Goal: Task Accomplishment & Management: Manage account settings

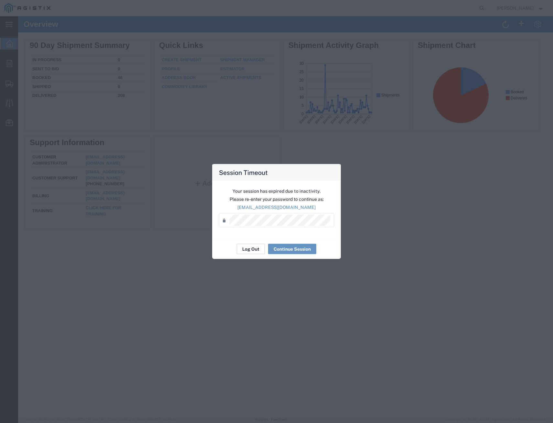
click at [247, 251] on button "Log Out" at bounding box center [251, 249] width 28 height 10
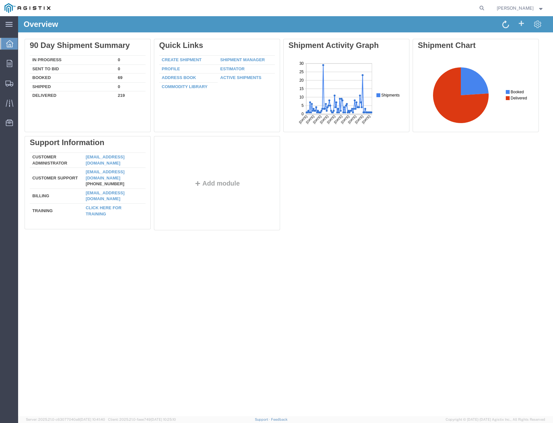
click at [485, 6] on nav "[PERSON_NAME]" at bounding box center [279, 8] width 549 height 16
click at [478, 9] on icon at bounding box center [482, 8] width 9 height 9
click at [331, 11] on input "search" at bounding box center [379, 8] width 197 height 16
type input "414138"
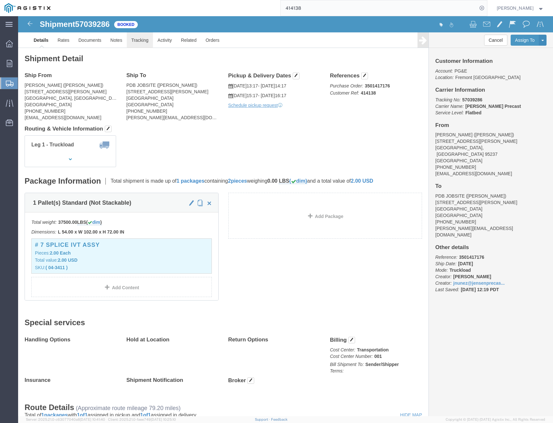
click link "Tracking"
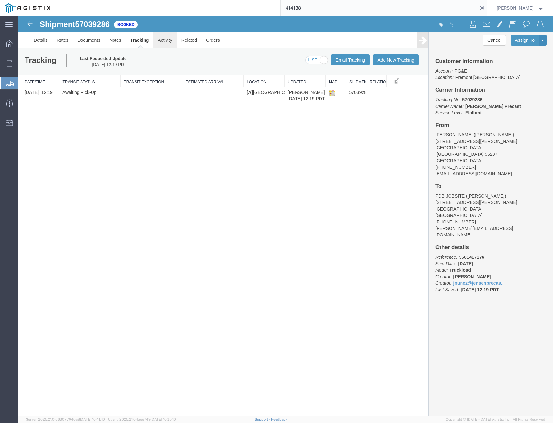
click at [168, 37] on link "Activity" at bounding box center [164, 40] width 23 height 16
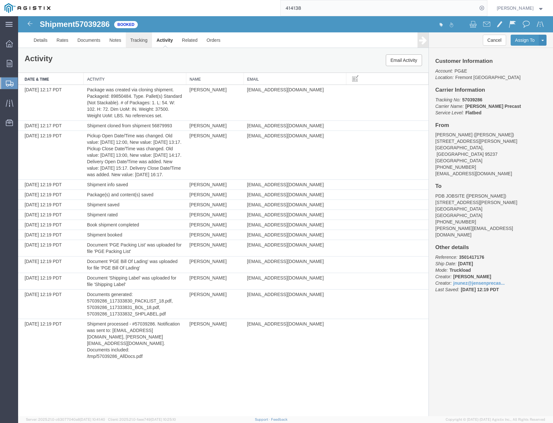
click at [144, 40] on link "Tracking" at bounding box center [139, 40] width 26 height 16
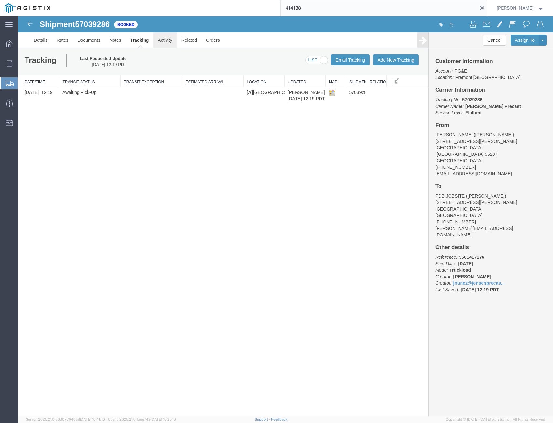
click at [162, 40] on link "Activity" at bounding box center [164, 40] width 23 height 16
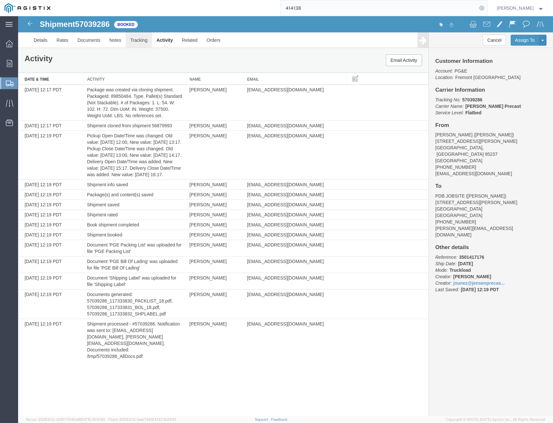
click at [140, 42] on link "Tracking" at bounding box center [139, 40] width 26 height 16
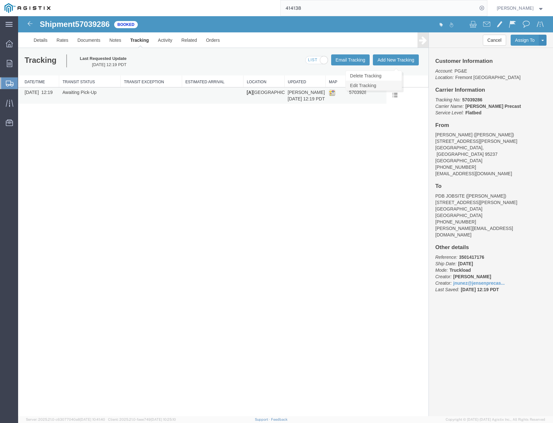
click at [390, 86] on link "Edit Tracking" at bounding box center [374, 86] width 56 height 10
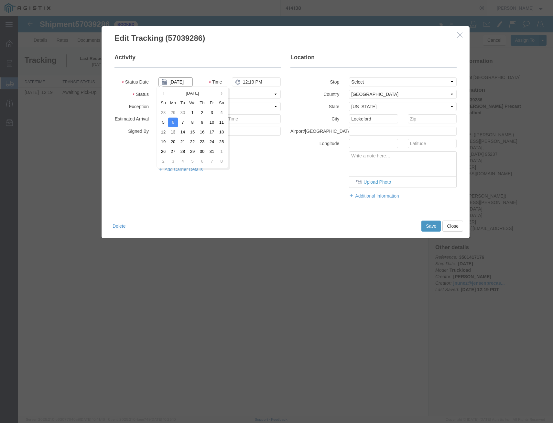
click at [189, 84] on input "[DATE]" at bounding box center [176, 81] width 34 height 9
click at [185, 133] on td "14" at bounding box center [183, 132] width 10 height 10
type input "[DATE]"
click at [278, 96] on select "Select Arrival Notice Available Arrival Notice Imported Arrive at Delivery Loca…" at bounding box center [220, 94] width 122 height 9
click at [159, 90] on select "Select Arrival Notice Available Arrival Notice Imported Arrive at Delivery Loca…" at bounding box center [220, 94] width 122 height 9
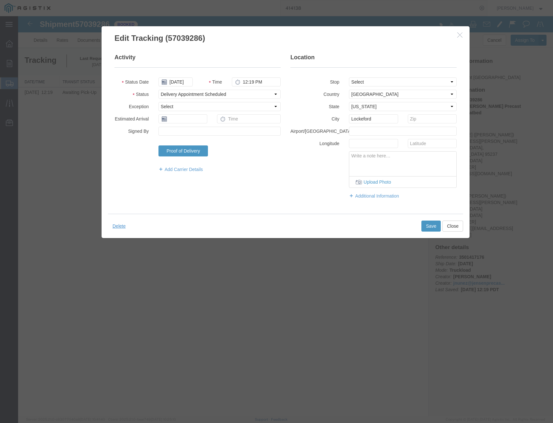
click at [193, 208] on div "Activity Status Date [DATE] Time 12:19 PM Status Select Arrival Notice Availabl…" at bounding box center [286, 129] width 368 height 170
click at [273, 94] on select "Select Arrival Notice Available Arrival Notice Imported Arrive at Delivery Loca…" at bounding box center [220, 94] width 122 height 9
select select "DELIVRED"
click at [159, 90] on select "Select Arrival Notice Available Arrival Notice Imported Arrive at Delivery Loca…" at bounding box center [220, 94] width 122 height 9
click at [429, 224] on button "Save" at bounding box center [431, 225] width 19 height 11
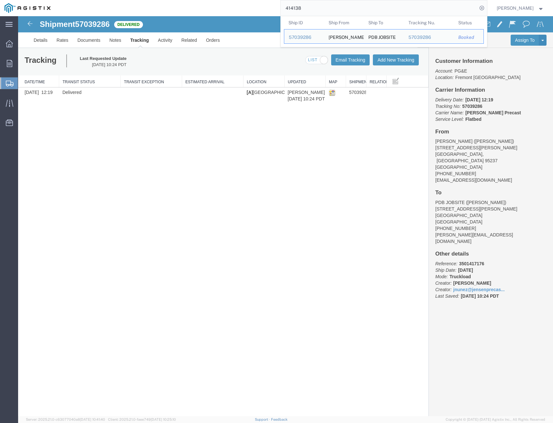
drag, startPoint x: 310, startPoint y: 10, endPoint x: 194, endPoint y: -4, distance: 116.6
click at [194, 0] on html "main_menu Created with Sketch. Collapse Menu Overview Orders Shipments Shipment…" at bounding box center [276, 211] width 553 height 423
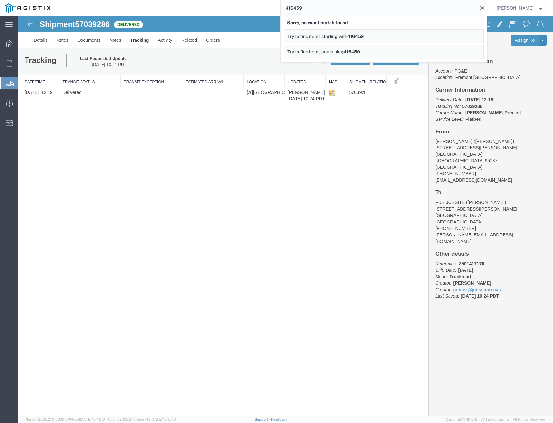
click at [317, 7] on input "416459" at bounding box center [379, 8] width 197 height 16
drag, startPoint x: 338, startPoint y: 11, endPoint x: 244, endPoint y: 5, distance: 94.0
click at [244, 5] on div "416459 Sorry, no exact match found Try to find items starting with 416459 Try t…" at bounding box center [271, 8] width 432 height 16
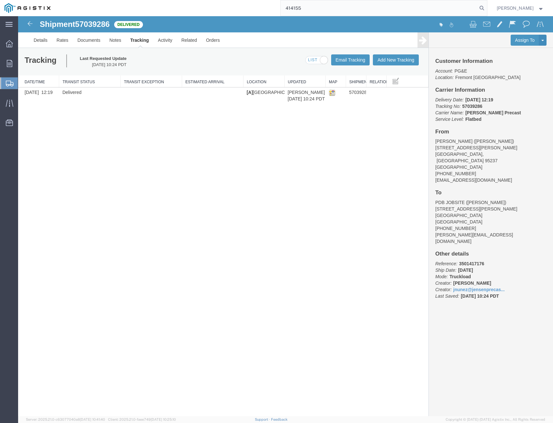
type input "414155"
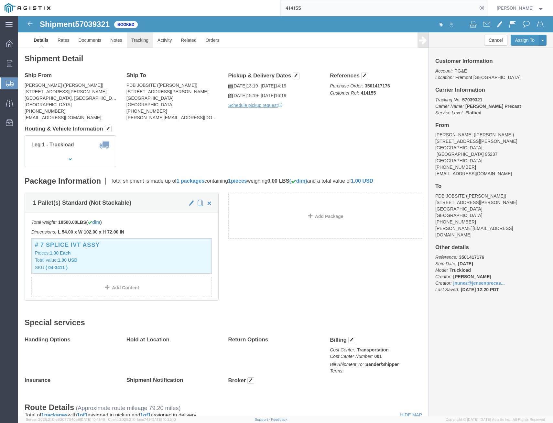
click link "Tracking"
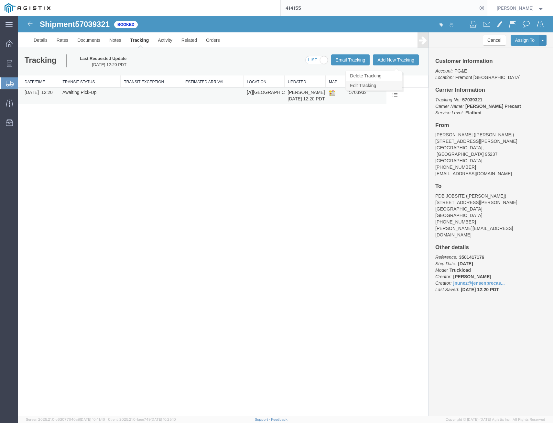
click at [395, 85] on link "Edit Tracking" at bounding box center [374, 86] width 56 height 10
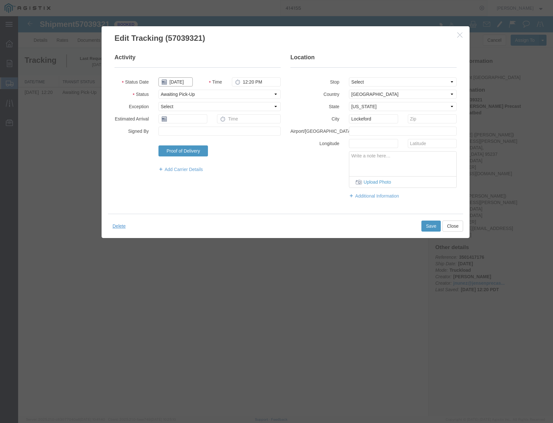
drag, startPoint x: 170, startPoint y: 82, endPoint x: 176, endPoint y: 85, distance: 7.4
click at [173, 84] on input "[DATE]" at bounding box center [176, 81] width 34 height 9
click at [183, 134] on td "14" at bounding box center [183, 132] width 10 height 10
type input "[DATE]"
click at [206, 95] on select "Select Arrival Notice Available Arrival Notice Imported Arrive at Delivery Loca…" at bounding box center [220, 94] width 122 height 9
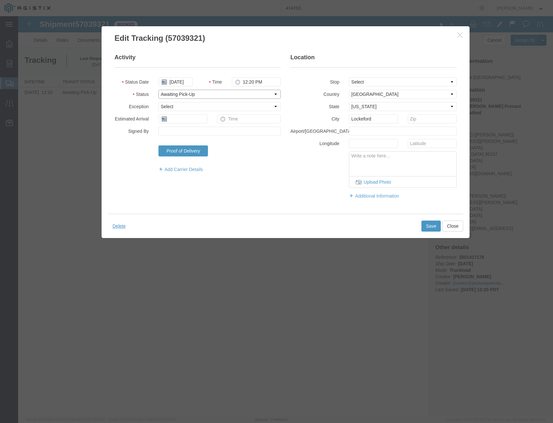
select select "DELIVRED"
click at [159, 90] on select "Select Arrival Notice Available Arrival Notice Imported Arrive at Delivery Loca…" at bounding box center [220, 94] width 122 height 9
click at [431, 229] on button "Save" at bounding box center [431, 225] width 19 height 11
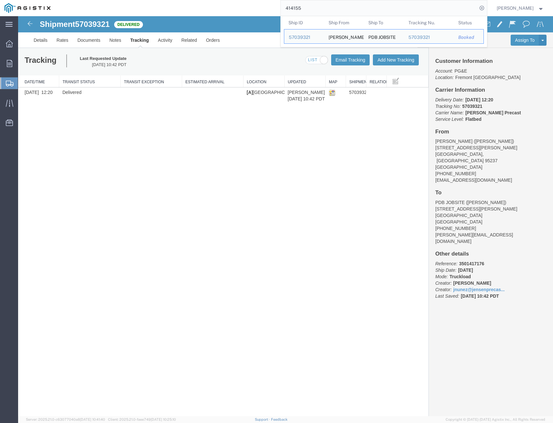
drag, startPoint x: 273, startPoint y: -2, endPoint x: 223, endPoint y: -9, distance: 50.4
click at [223, 0] on html "main_menu Created with Sketch. Collapse Menu Overview Orders Shipments Shipment…" at bounding box center [276, 211] width 553 height 423
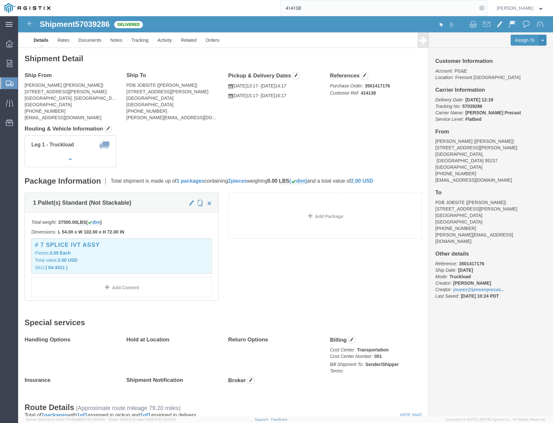
drag, startPoint x: 308, startPoint y: 9, endPoint x: 251, endPoint y: 15, distance: 57.9
click at [242, 1] on div "414138" at bounding box center [271, 8] width 432 height 16
click at [479, 6] on icon at bounding box center [482, 8] width 9 height 9
drag, startPoint x: 306, startPoint y: 10, endPoint x: 258, endPoint y: 2, distance: 47.9
click at [258, 2] on div "414155" at bounding box center [271, 8] width 432 height 16
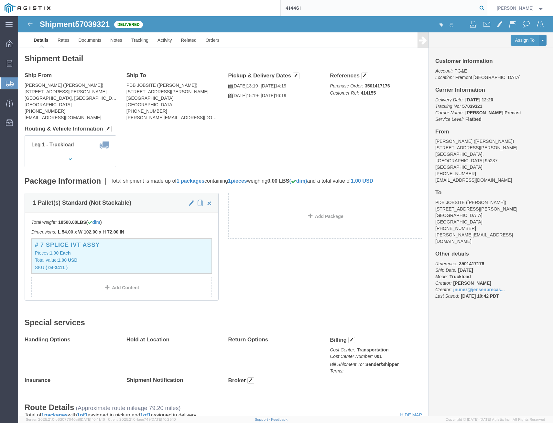
type input "414461"
click at [479, 9] on icon at bounding box center [482, 8] width 9 height 9
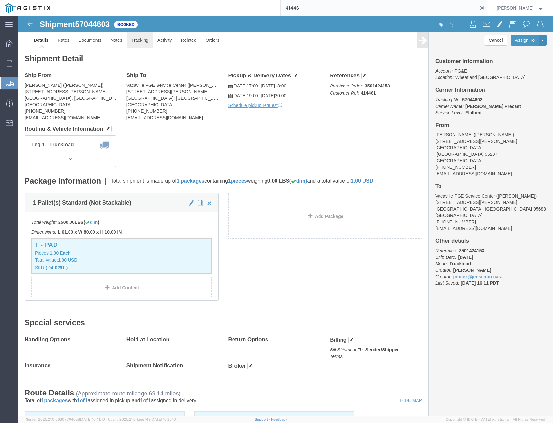
click link "Tracking"
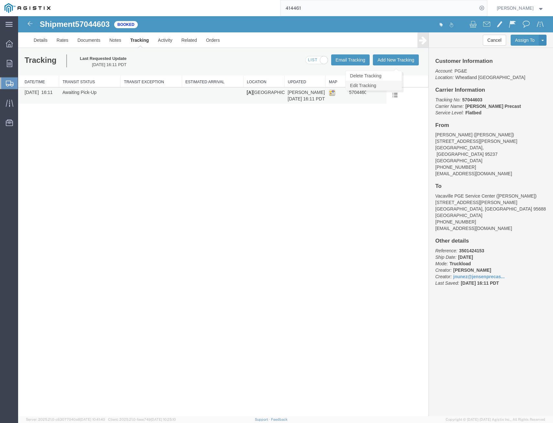
click at [382, 84] on link "Edit Tracking" at bounding box center [374, 86] width 56 height 10
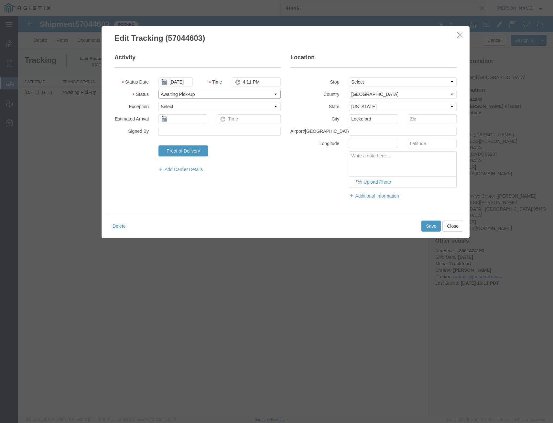
click at [182, 93] on select "Select Arrival Notice Available Arrival Notice Imported Arrive at Delivery Loca…" at bounding box center [220, 94] width 122 height 9
select select "DELIVRED"
click at [159, 90] on select "Select Arrival Notice Available Arrival Notice Imported Arrive at Delivery Loca…" at bounding box center [220, 94] width 122 height 9
click at [181, 83] on input "[DATE]" at bounding box center [176, 81] width 34 height 9
click at [181, 131] on td "14" at bounding box center [183, 132] width 10 height 10
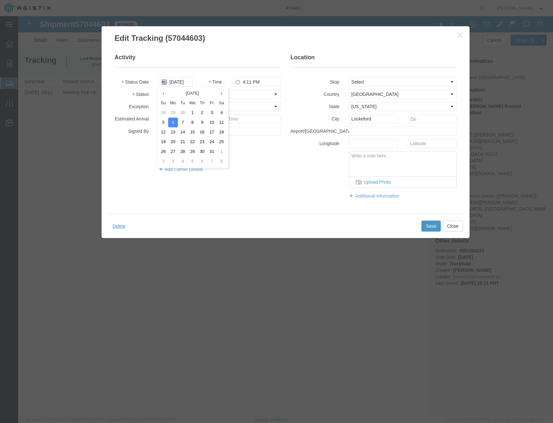
type input "[DATE]"
click at [437, 224] on button "Save" at bounding box center [431, 225] width 19 height 11
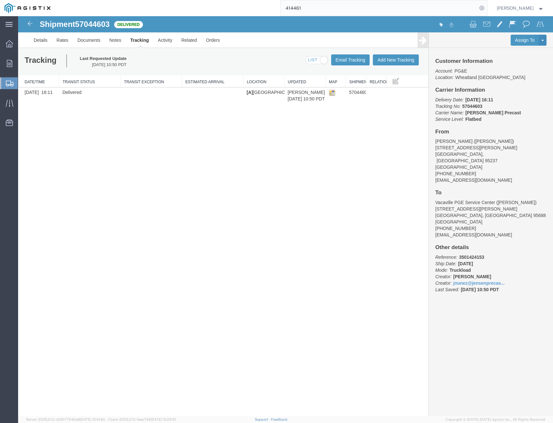
drag, startPoint x: 252, startPoint y: 2, endPoint x: 236, endPoint y: 2, distance: 15.5
click at [237, 2] on div "414461" at bounding box center [271, 8] width 432 height 16
type input "415150"
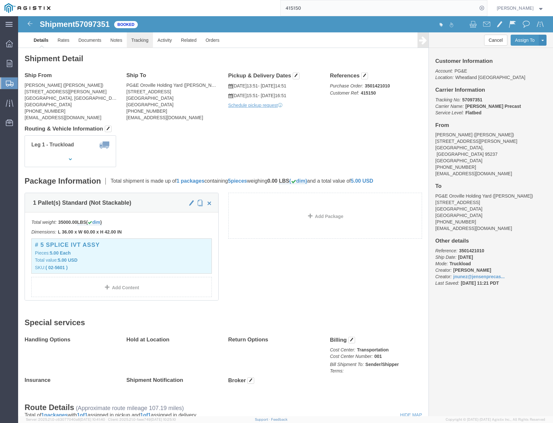
click link "Tracking"
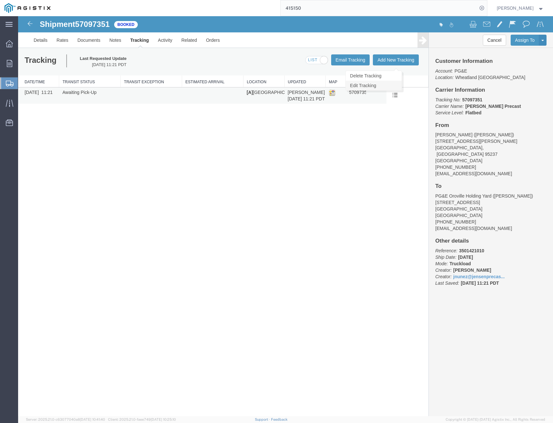
click at [391, 87] on link "Edit Tracking" at bounding box center [374, 86] width 56 height 10
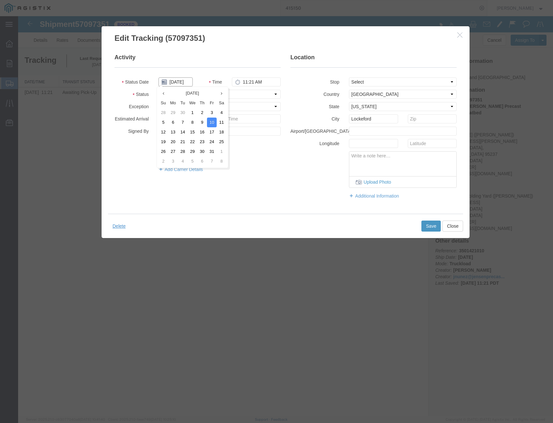
click at [180, 81] on input "[DATE]" at bounding box center [176, 81] width 34 height 9
click at [182, 132] on td "14" at bounding box center [183, 132] width 10 height 10
type input "[DATE]"
click at [207, 97] on select "Select Arrival Notice Available Arrival Notice Imported Arrive at Delivery Loca…" at bounding box center [220, 94] width 122 height 9
select select "DELIVRED"
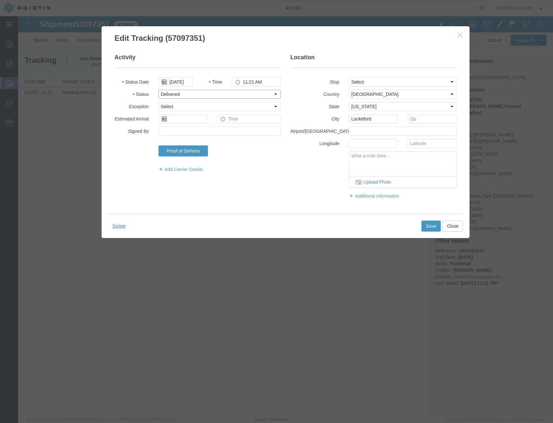
click at [159, 90] on select "Select Arrival Notice Available Arrival Notice Imported Arrive at Delivery Loca…" at bounding box center [220, 94] width 122 height 9
click at [435, 227] on button "Save" at bounding box center [431, 225] width 19 height 11
